Goal: Find specific page/section: Find specific page/section

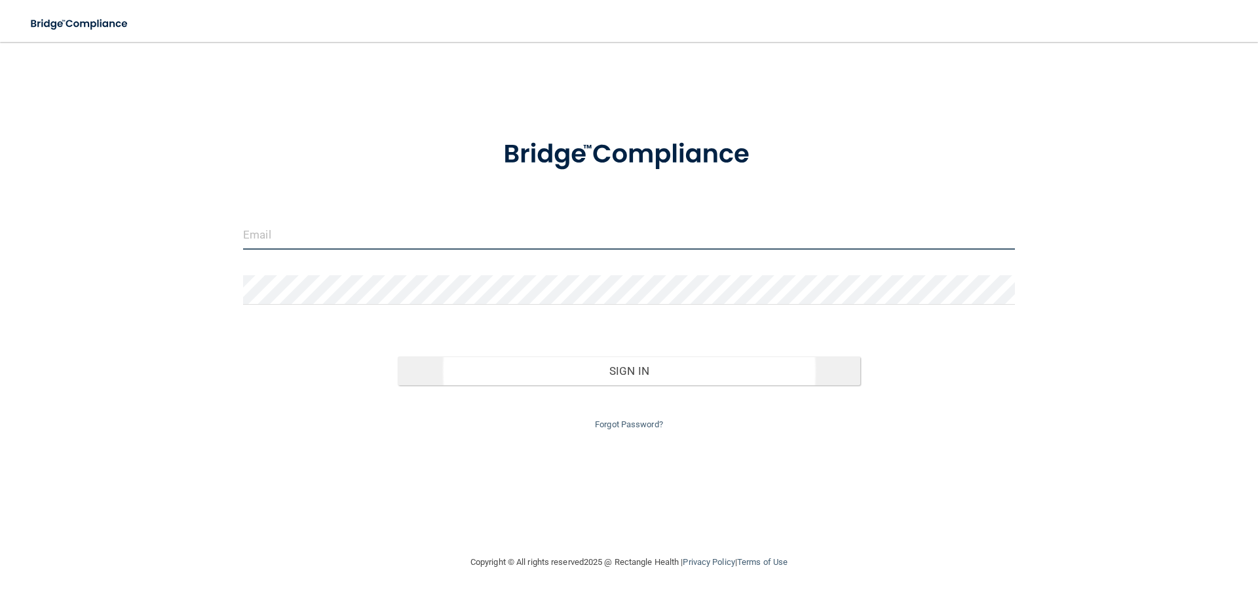
type input "[EMAIL_ADDRESS][DOMAIN_NAME]"
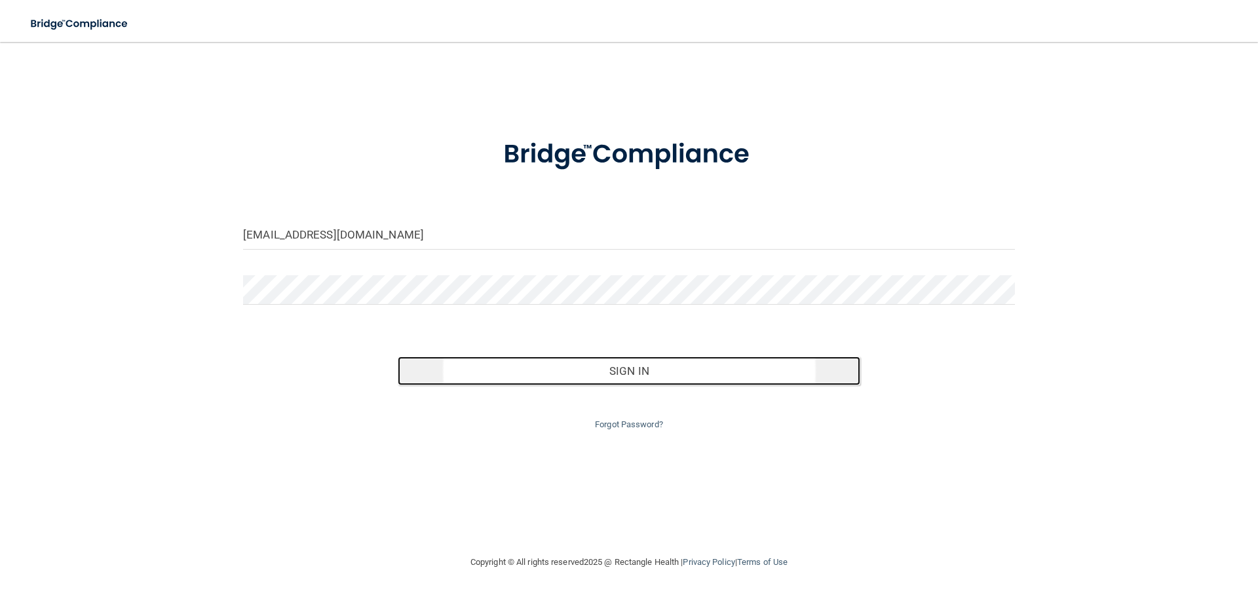
click at [631, 378] on button "Sign In" at bounding box center [629, 371] width 463 height 29
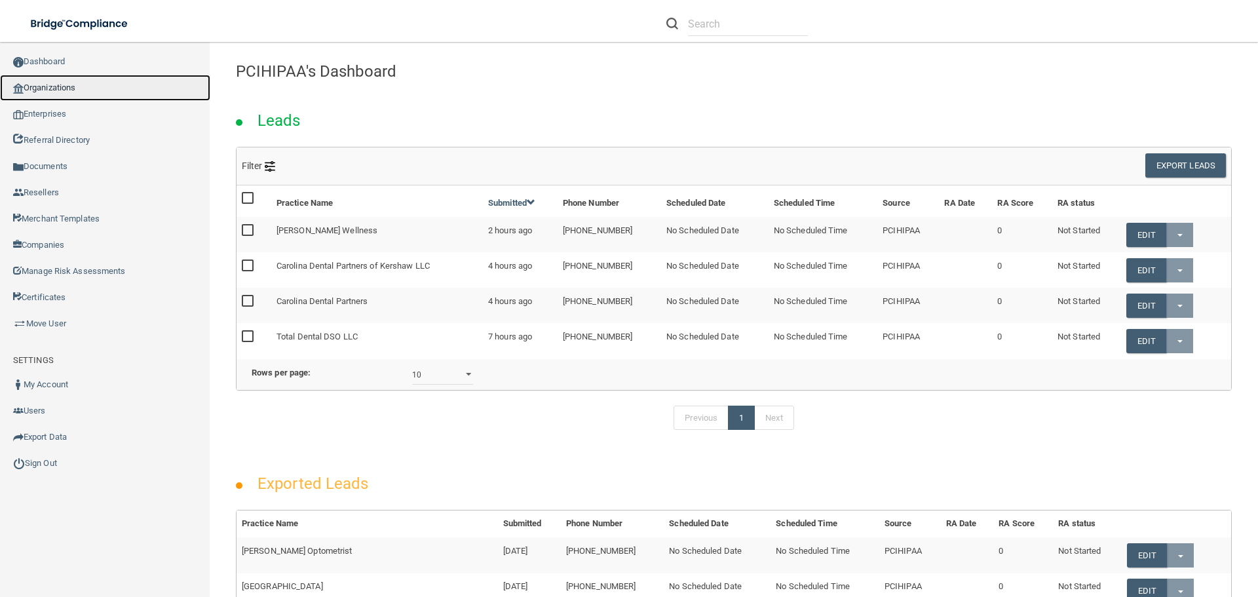
click at [47, 81] on link "Organizations" at bounding box center [105, 88] width 210 height 26
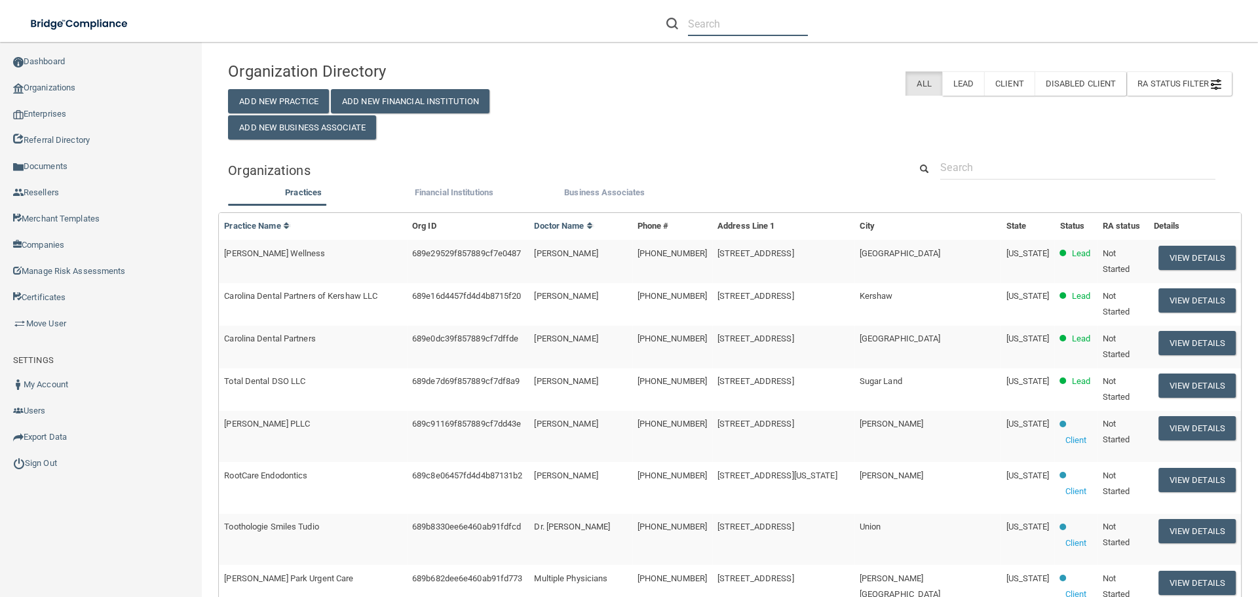
click at [704, 25] on input "text" at bounding box center [748, 24] width 120 height 24
paste input "[GEOGRAPHIC_DATA]"
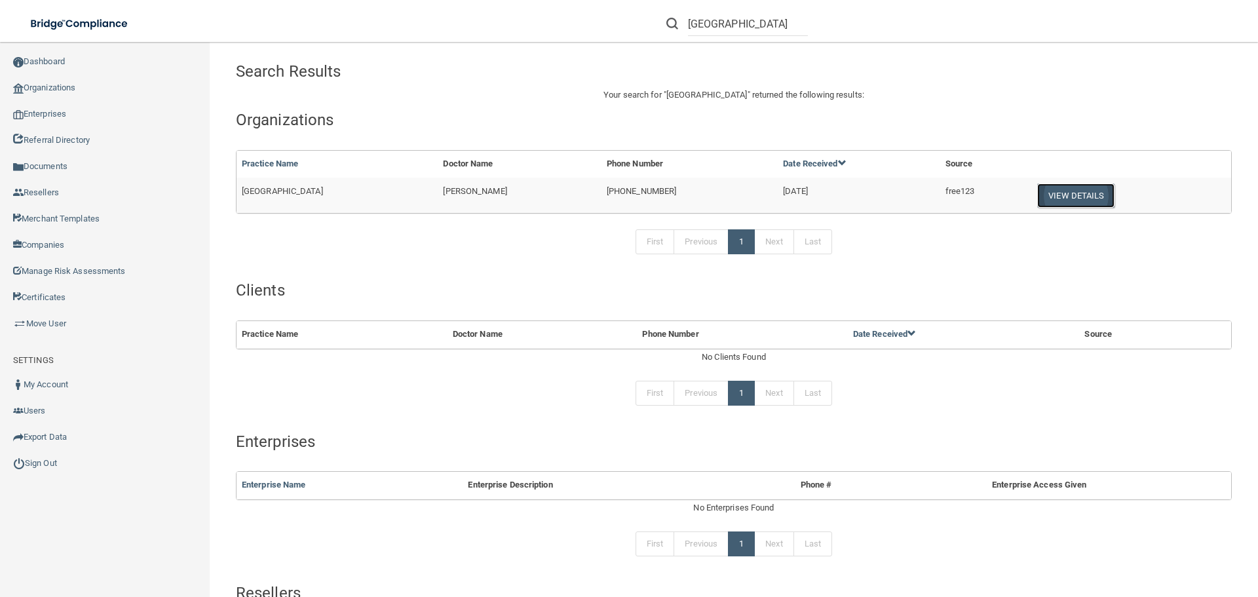
click at [1095, 195] on button "View Details" at bounding box center [1076, 196] width 77 height 24
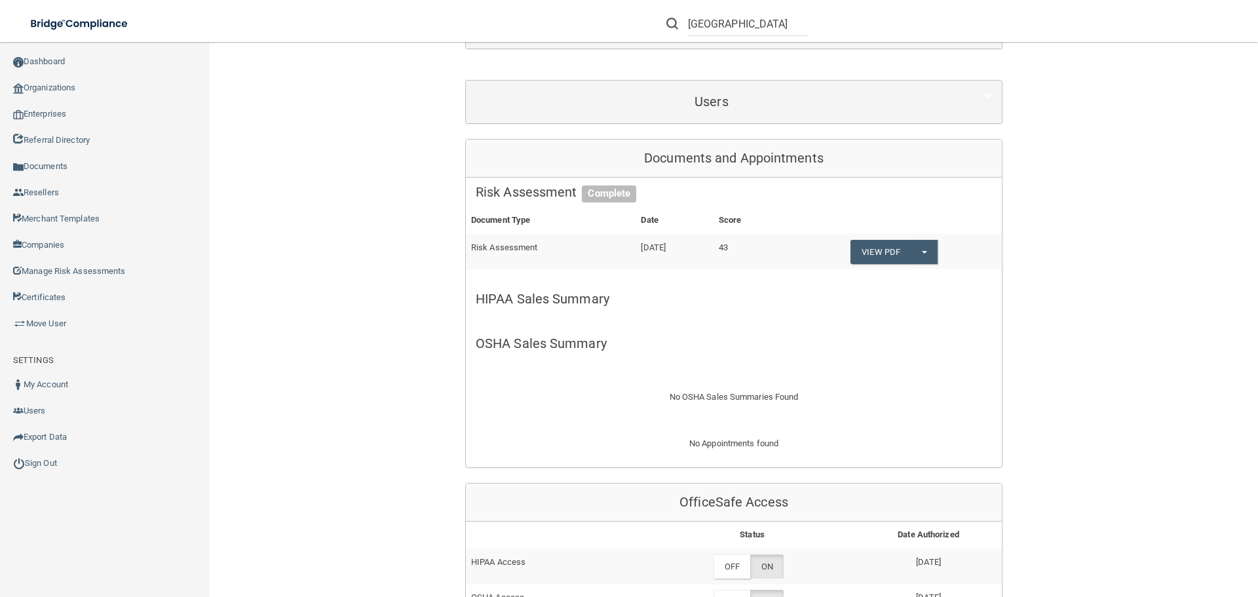
scroll to position [197, 0]
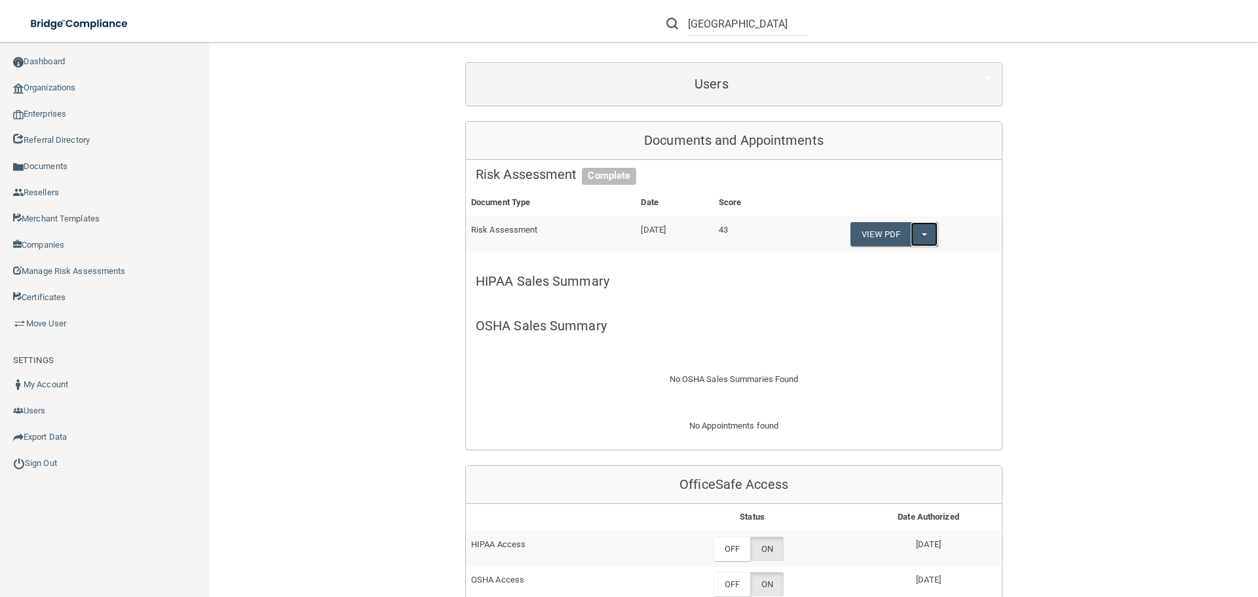
click at [930, 237] on button "Split button!" at bounding box center [924, 234] width 27 height 24
click at [882, 232] on link "View PDF" at bounding box center [881, 234] width 60 height 24
click at [56, 86] on link "Organizations" at bounding box center [105, 88] width 210 height 26
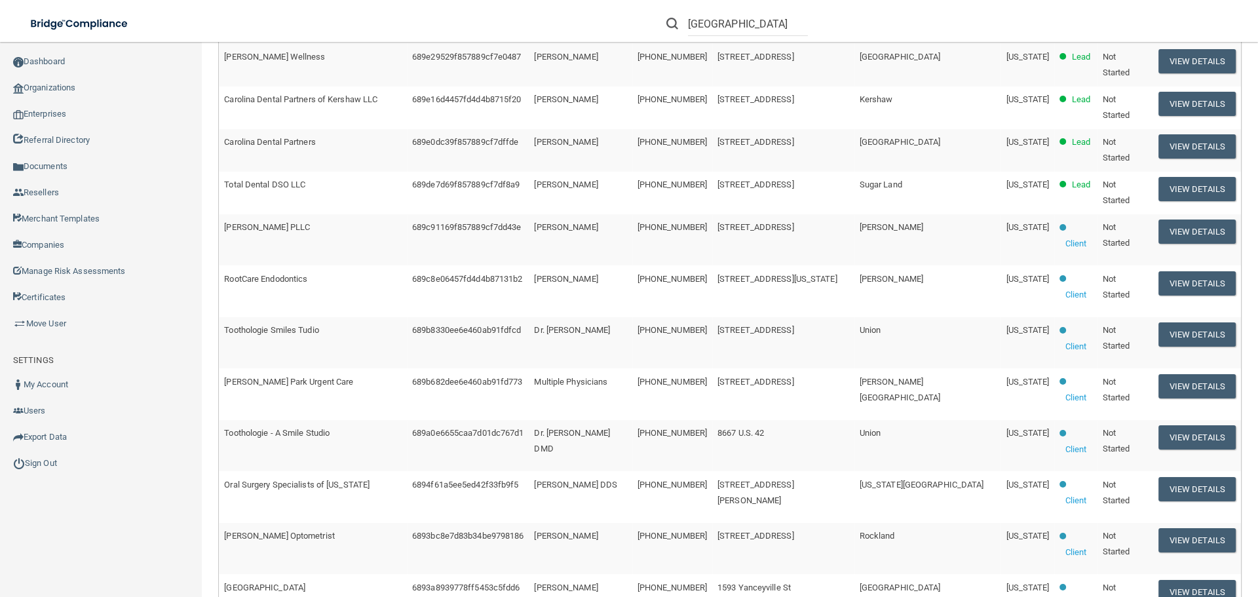
click at [823, 18] on div "[GEOGRAPHIC_DATA]" at bounding box center [892, 23] width 490 height 47
click at [807, 24] on form "[GEOGRAPHIC_DATA]" at bounding box center [737, 24] width 161 height 24
click at [793, 23] on input "[GEOGRAPHIC_DATA]" at bounding box center [748, 24] width 120 height 24
type input "r"
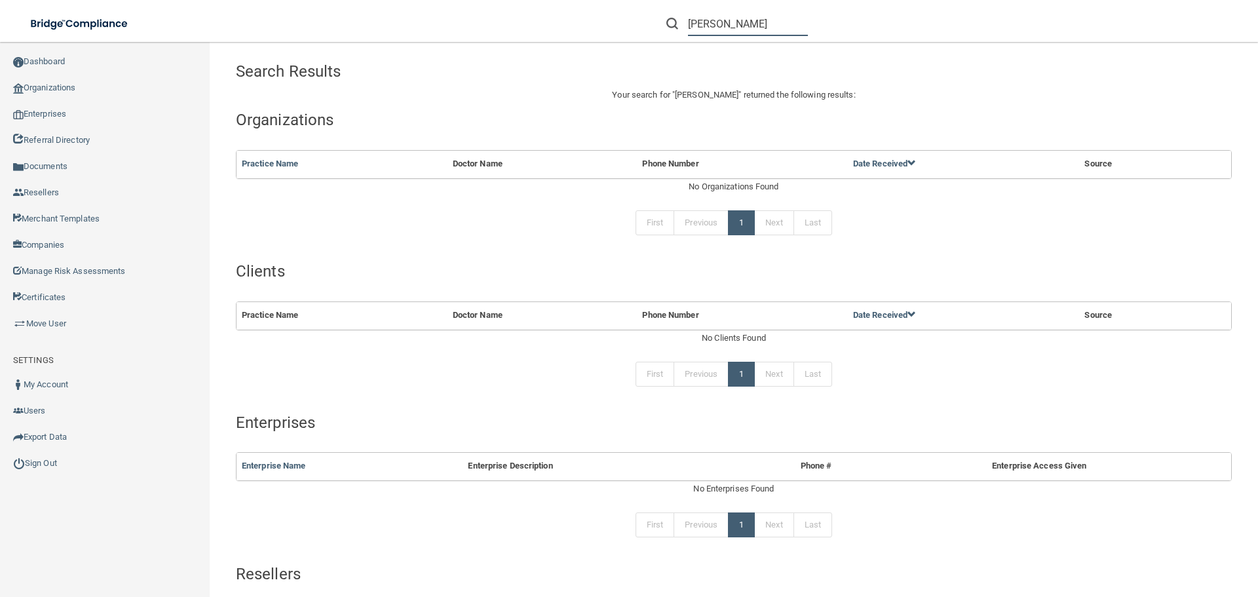
type input "[PERSON_NAME]"
